Goal: Find specific page/section: Find specific page/section

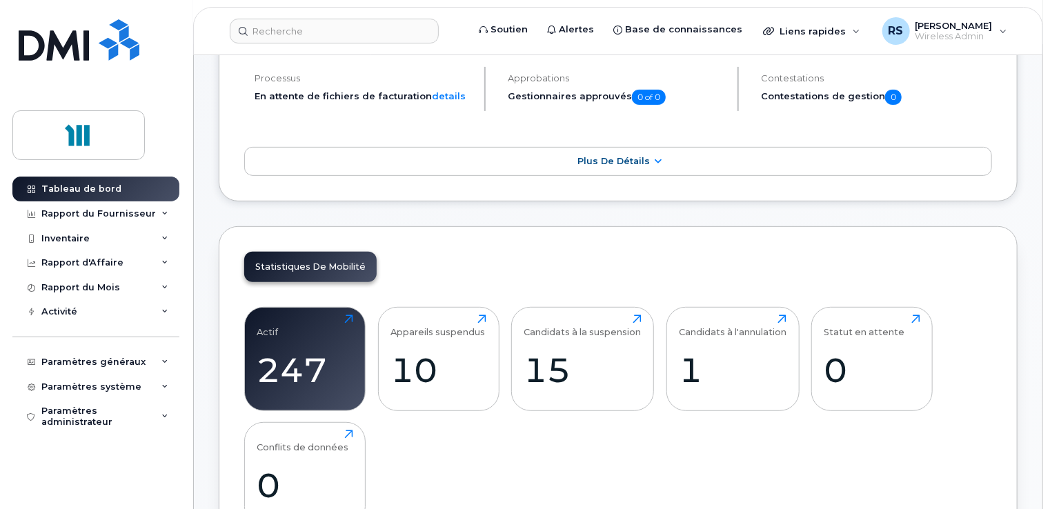
scroll to position [276, 0]
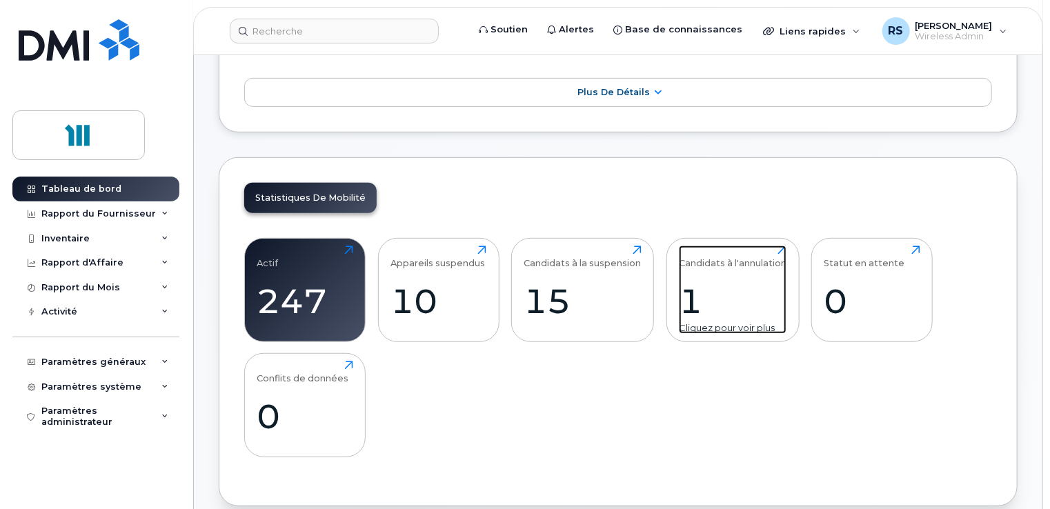
click at [726, 266] on div "Candidats à l'annulation" at bounding box center [733, 257] width 108 height 23
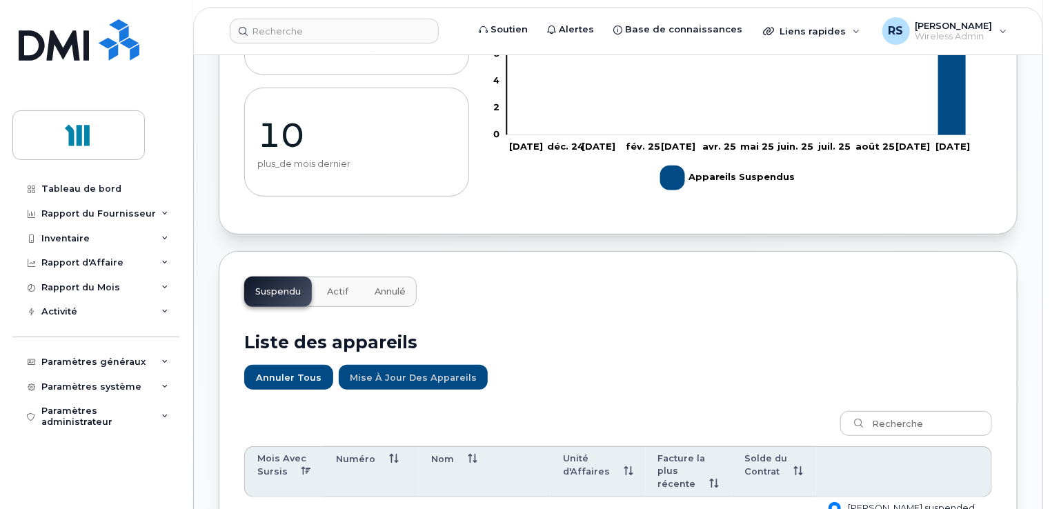
scroll to position [69, 0]
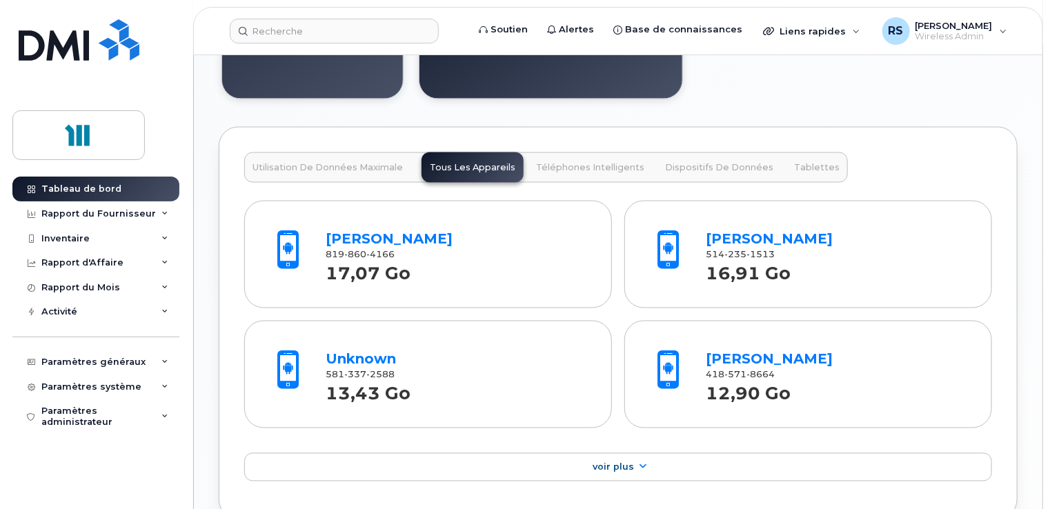
scroll to position [1173, 0]
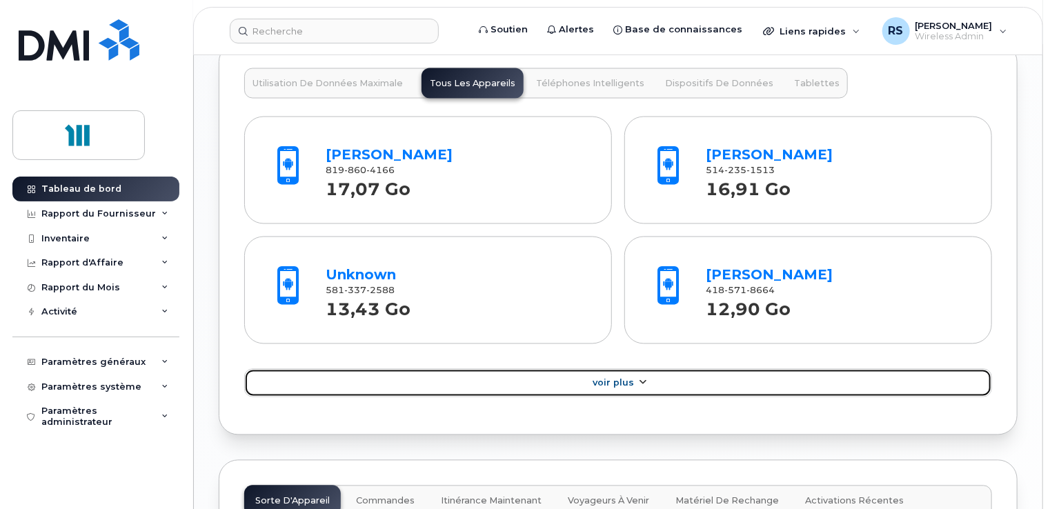
click at [615, 388] on span "Voir Plus" at bounding box center [613, 383] width 41 height 10
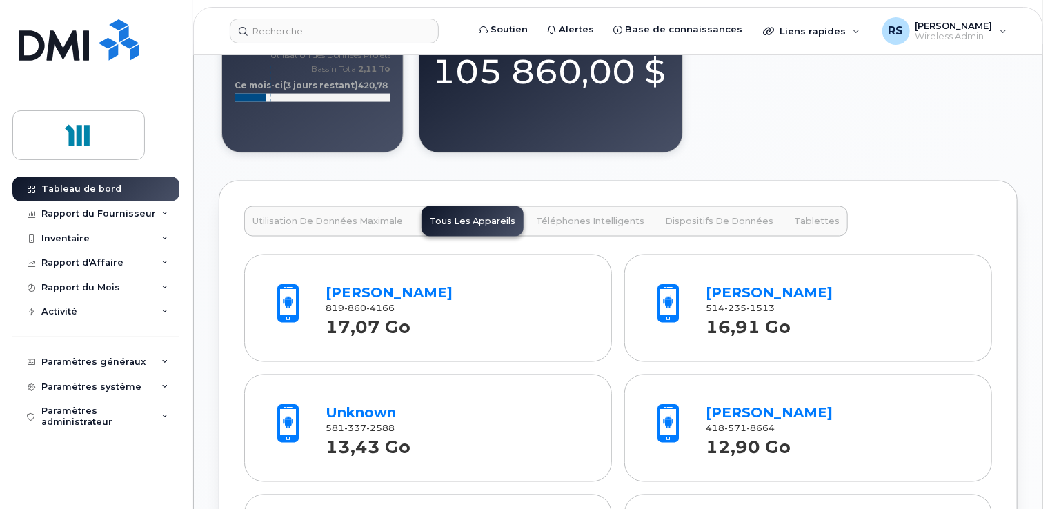
scroll to position [1035, 0]
click at [364, 314] on span "860" at bounding box center [356, 309] width 22 height 10
click at [376, 301] on link "[PERSON_NAME]" at bounding box center [389, 293] width 127 height 17
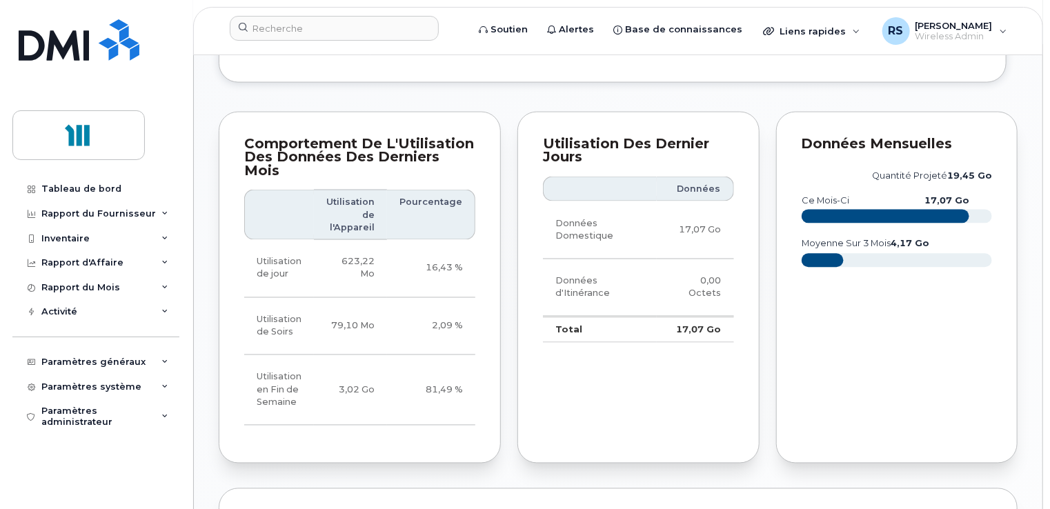
scroll to position [1104, 0]
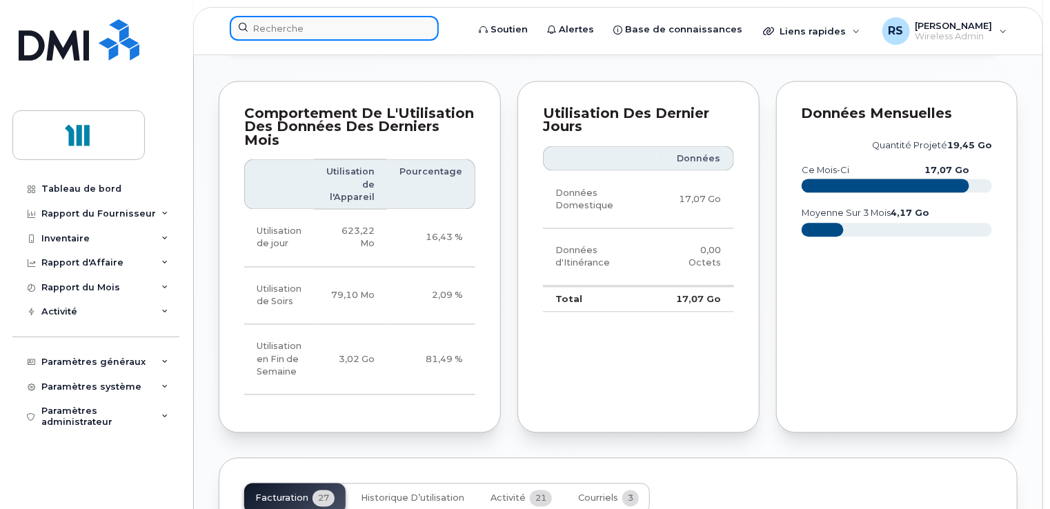
click at [332, 28] on input at bounding box center [334, 28] width 209 height 25
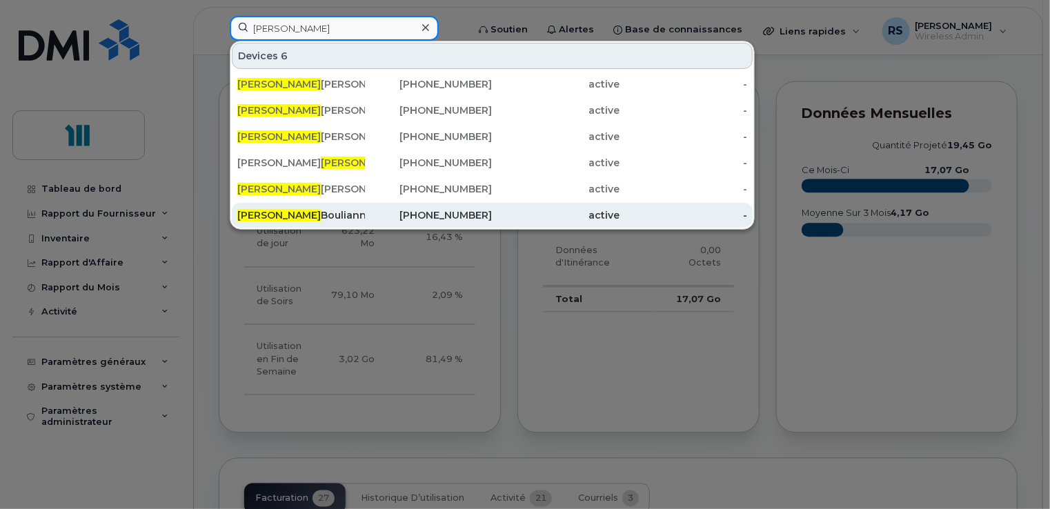
type input "eric"
click at [272, 215] on div "Eric Boulianne" at bounding box center [301, 215] width 128 height 14
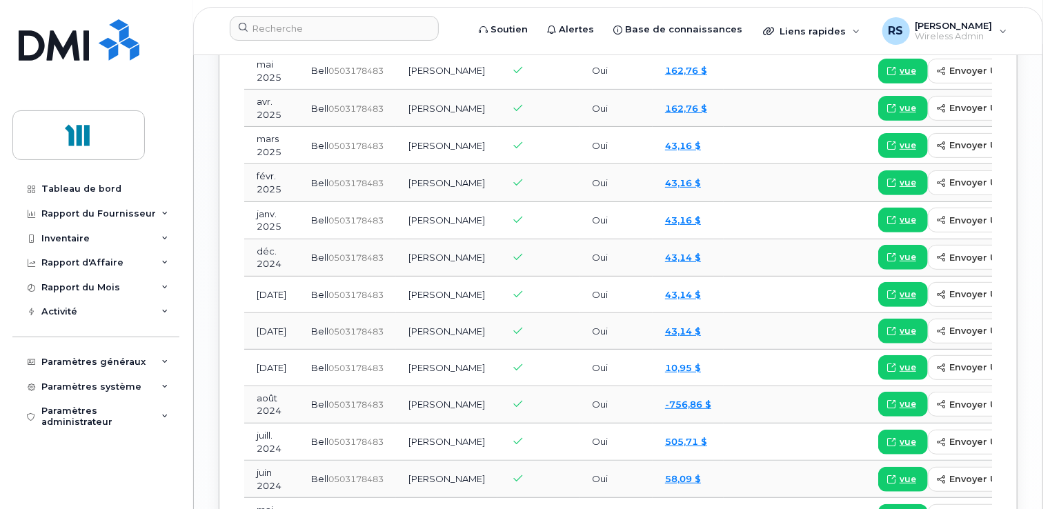
scroll to position [1436, 0]
